Goal: Task Accomplishment & Management: Manage account settings

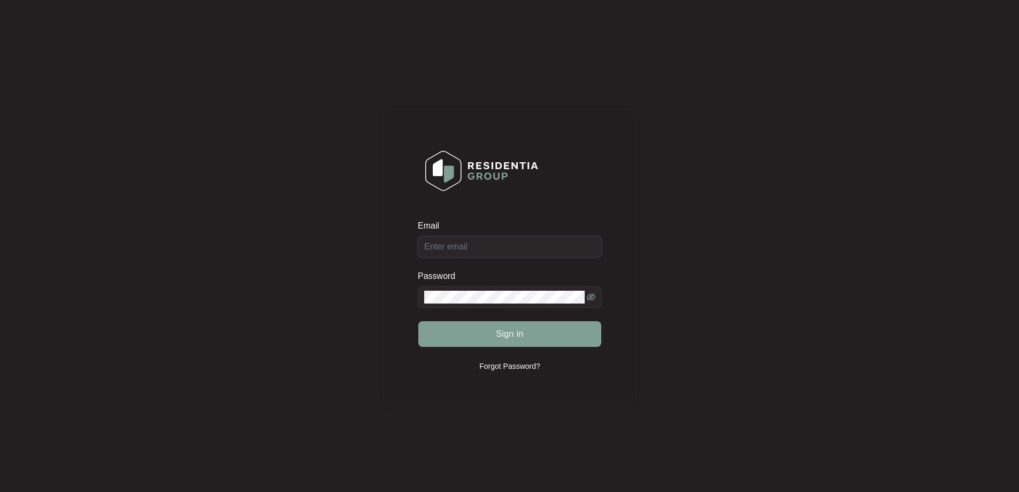
click at [484, 245] on input "Email" at bounding box center [510, 246] width 184 height 21
type input "[EMAIL_ADDRESS][DOMAIN_NAME]"
click at [467, 355] on form "Email [EMAIL_ADDRESS][DOMAIN_NAME] Password Sign in" at bounding box center [510, 290] width 184 height 140
click at [484, 345] on button "Sign in" at bounding box center [509, 334] width 183 height 26
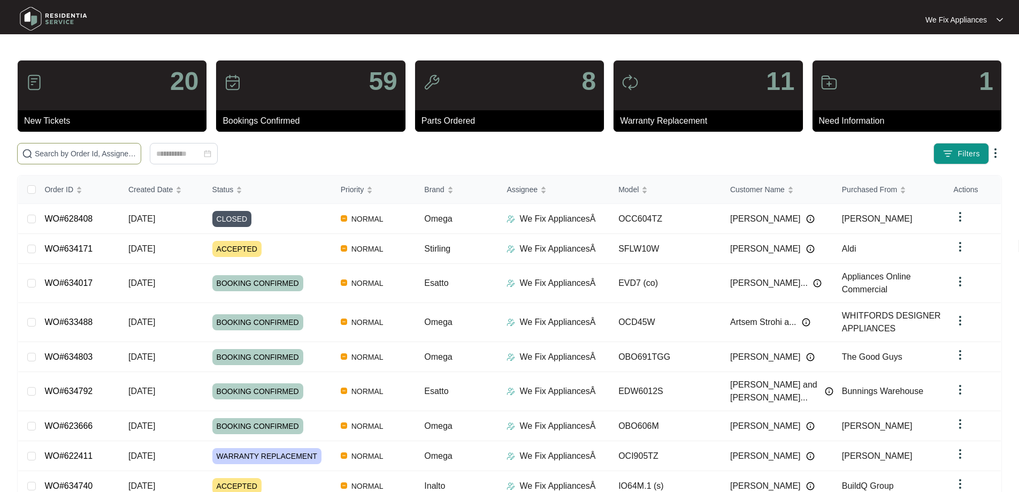
paste input "625981"
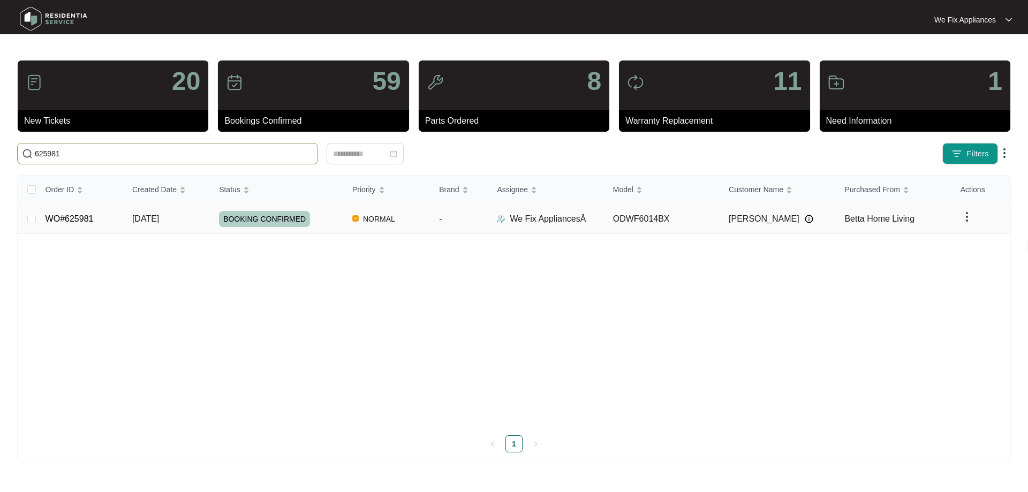
type input "625981"
click at [85, 219] on link "WO#625981" at bounding box center [69, 218] width 48 height 9
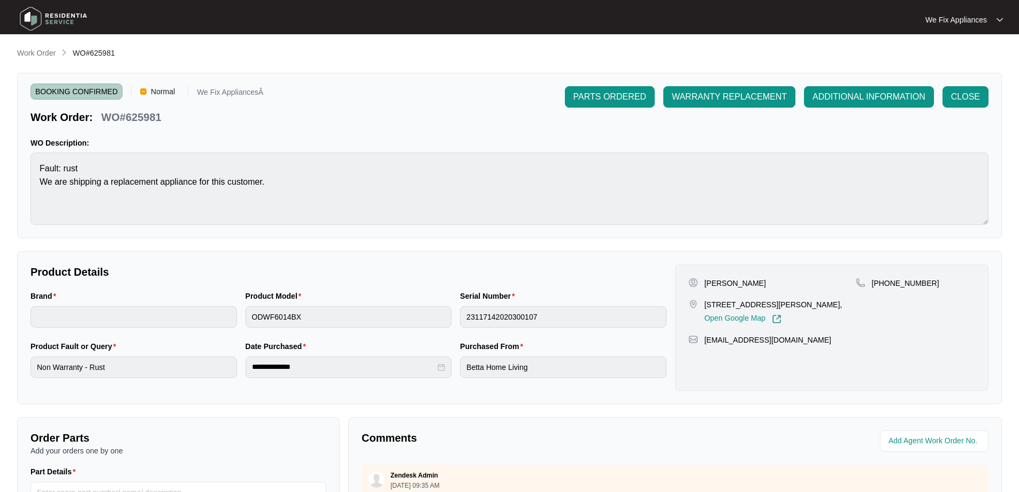
scroll to position [214, 0]
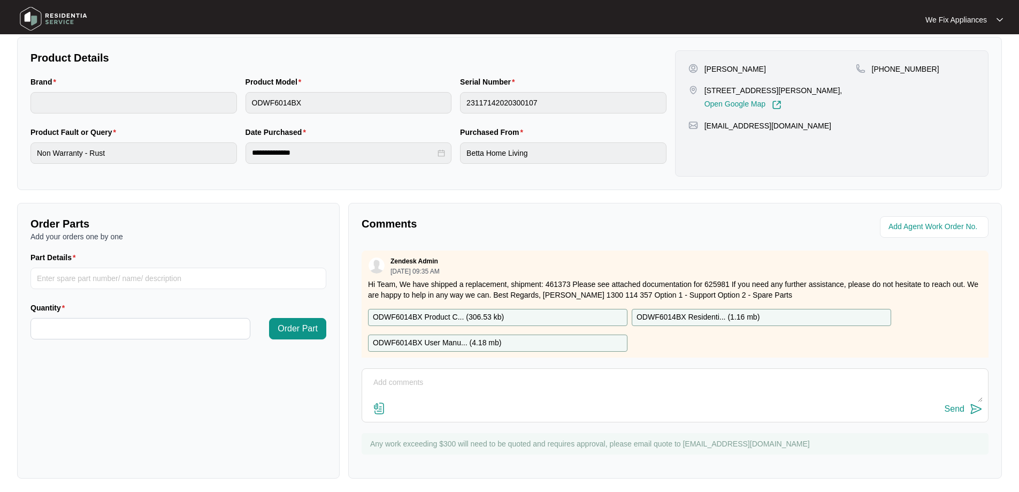
click at [539, 388] on textarea at bounding box center [675, 388] width 615 height 28
type textarea "Hi team, customer cancelled tomorrows service rebooked for [DATE] thank you."
click at [963, 406] on div "Send" at bounding box center [955, 409] width 20 height 10
click at [80, 15] on img at bounding box center [53, 19] width 75 height 32
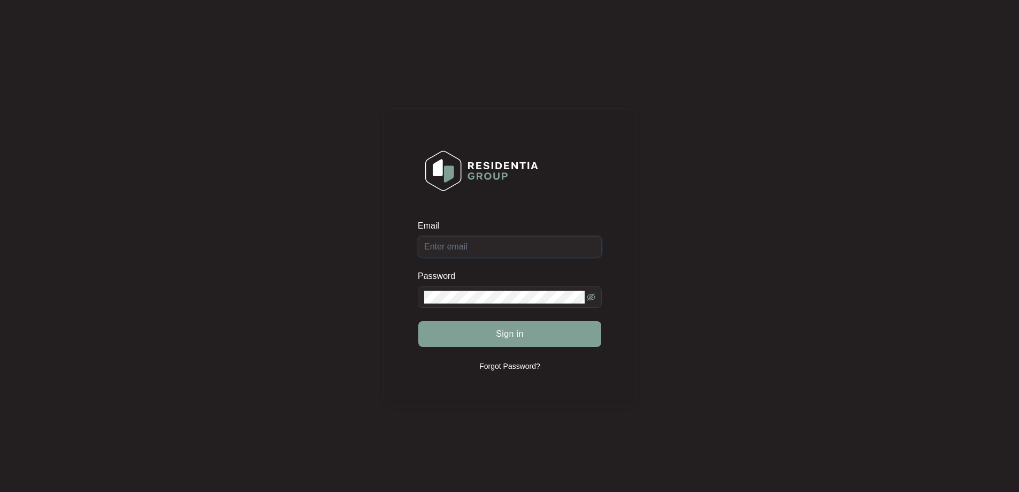
click at [510, 246] on input "Email" at bounding box center [510, 246] width 184 height 21
type input "[EMAIL_ADDRESS][DOMAIN_NAME]"
click at [418, 321] on button "Sign in" at bounding box center [509, 334] width 183 height 26
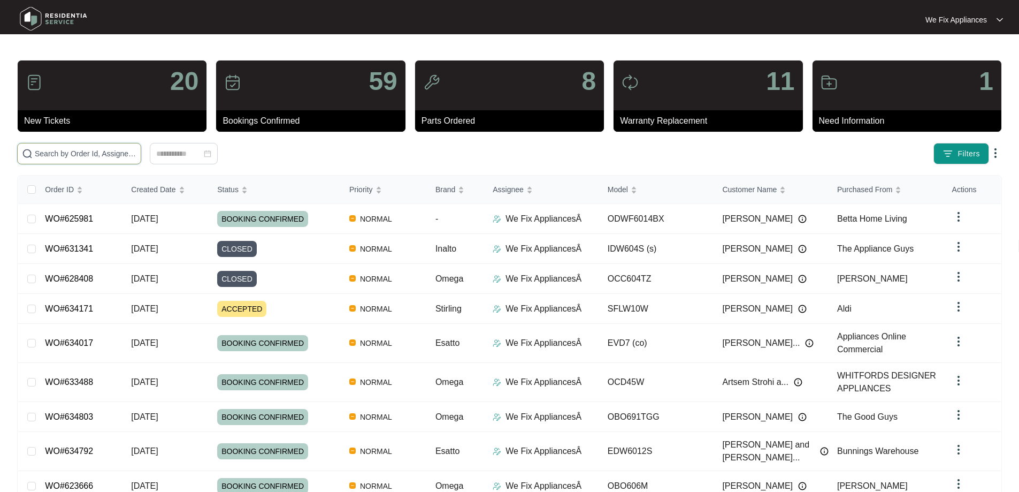
click at [96, 154] on input "text" at bounding box center [86, 154] width 102 height 12
paste input "631008"
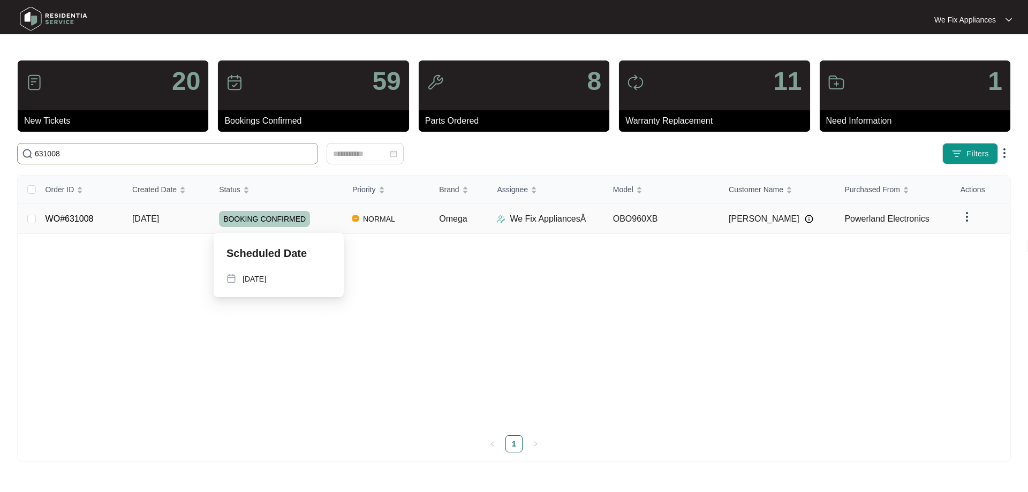
type input "631008"
click at [273, 215] on span "BOOKING CONFIRMED" at bounding box center [264, 219] width 91 height 16
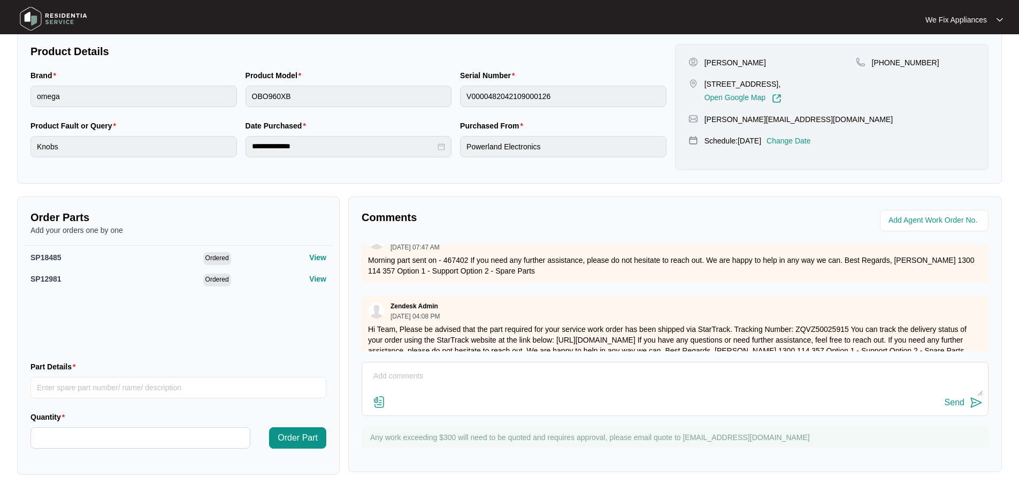
scroll to position [199, 0]
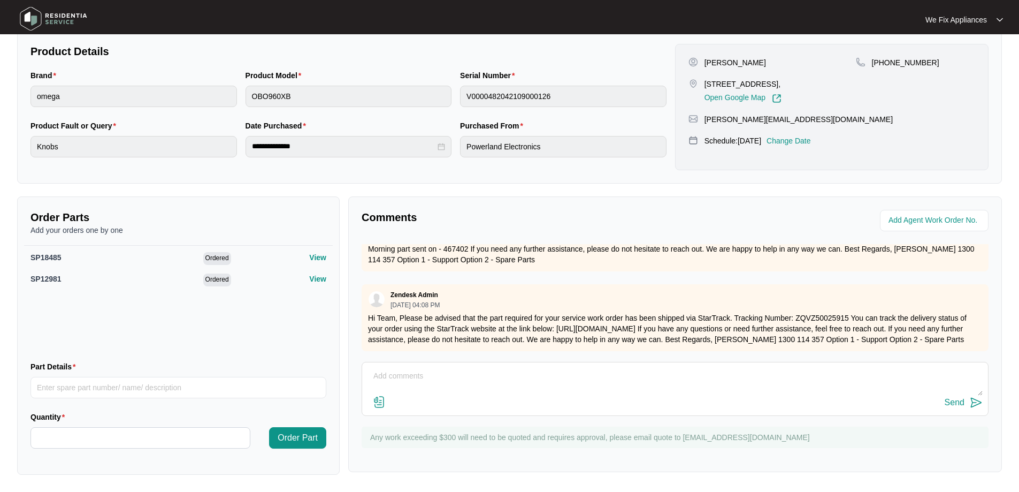
click at [422, 374] on textarea at bounding box center [675, 382] width 615 height 28
type textarea "H"
click at [55, 256] on span "SP18485" at bounding box center [46, 257] width 31 height 9
copy span "SP18485"
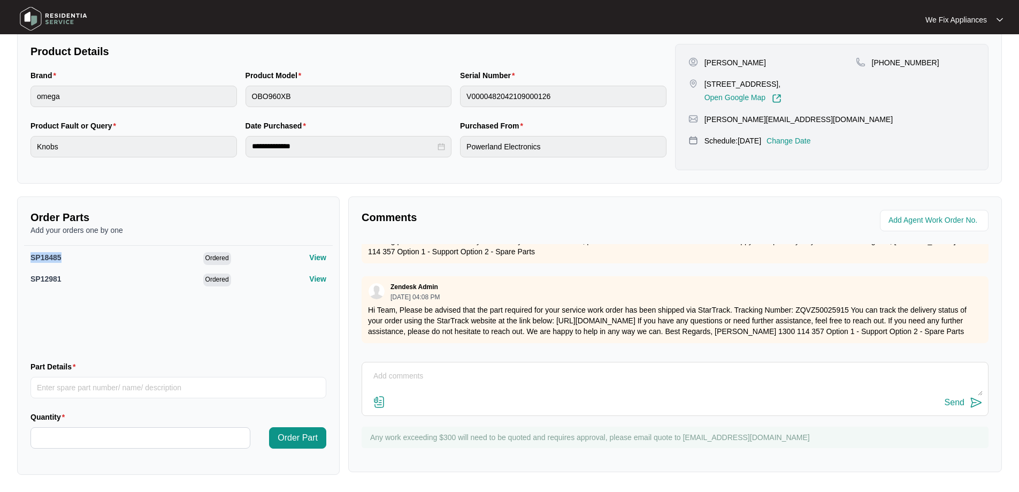
click at [77, 16] on img at bounding box center [53, 19] width 75 height 32
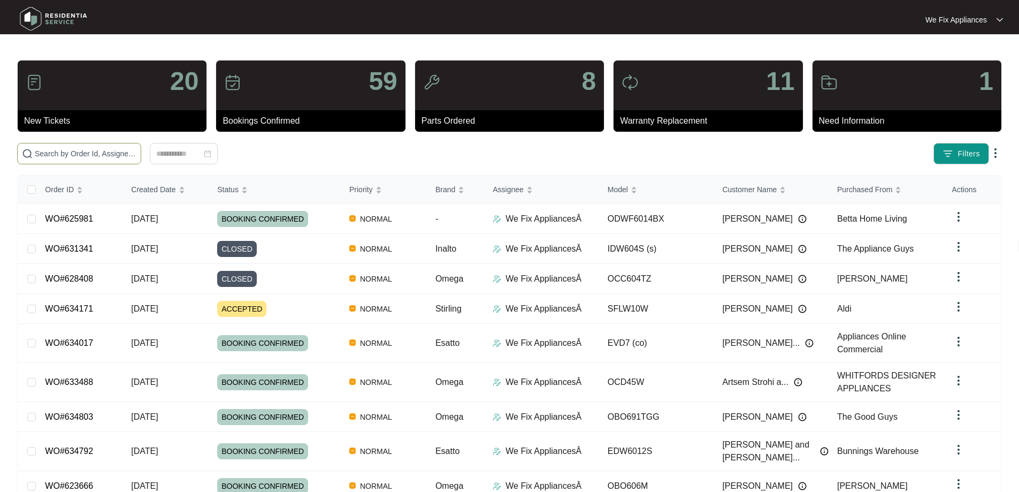
paste input "631008"
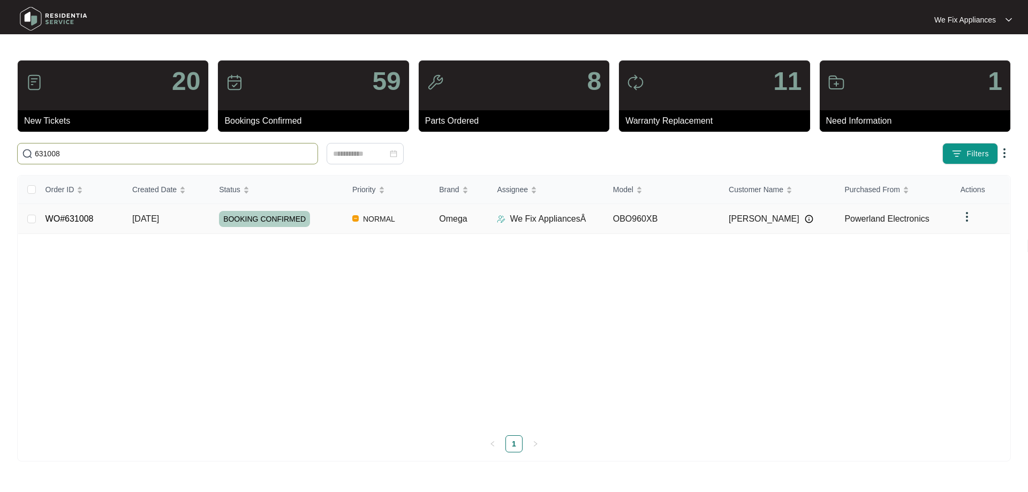
type input "631008"
click at [89, 221] on link "WO#631008" at bounding box center [69, 218] width 48 height 9
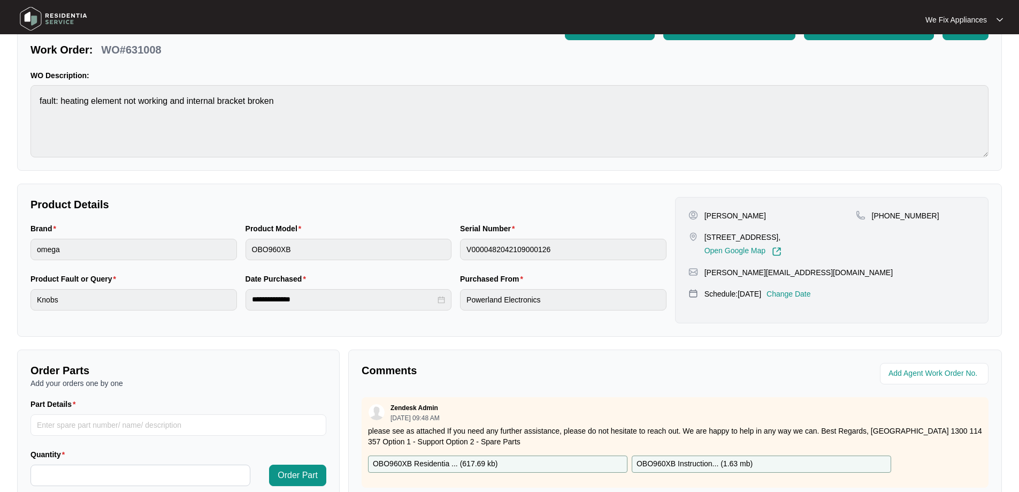
scroll to position [161, 0]
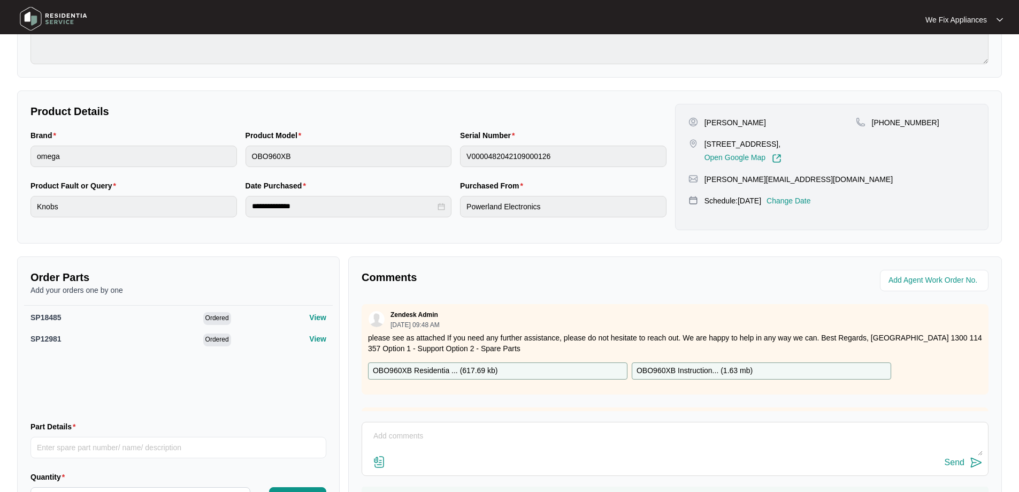
click at [463, 438] on textarea at bounding box center [675, 442] width 615 height 28
type textarea "Hi team, booked off customer just we didn't receive a part"
click at [954, 458] on div "Send" at bounding box center [955, 463] width 20 height 10
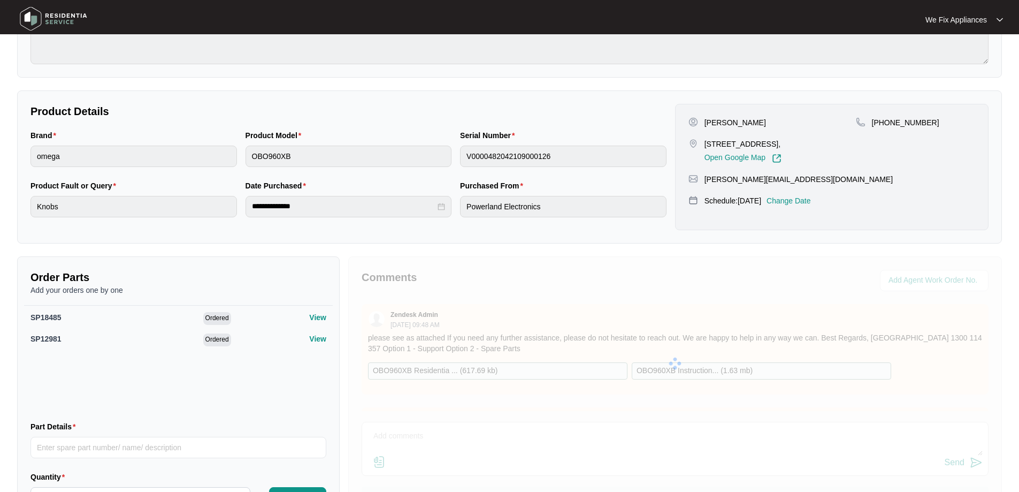
click at [54, 14] on img at bounding box center [53, 19] width 75 height 32
